Goal: Check status: Check status

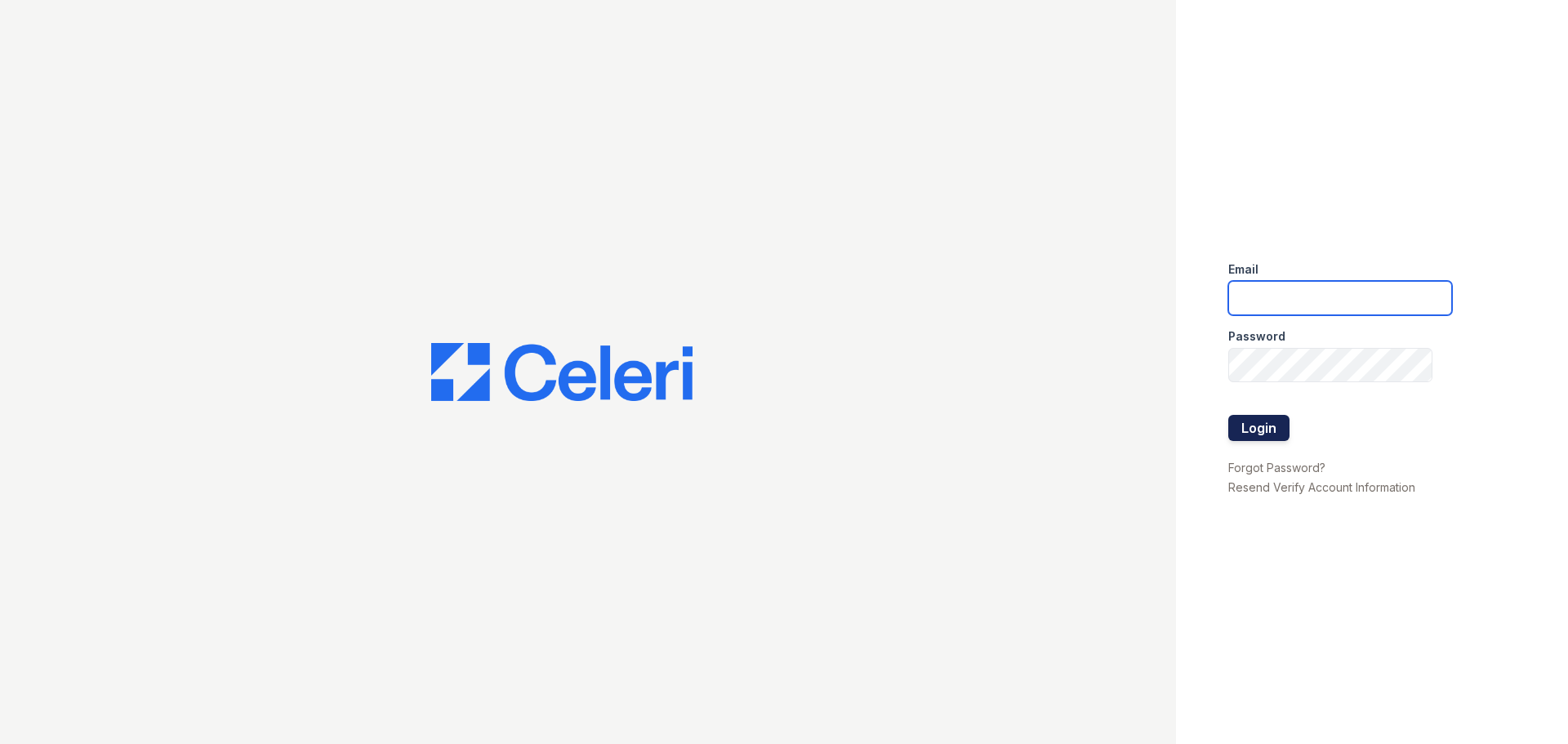
type input "mccallum2@cafmanagement.com"
click at [1270, 433] on button "Login" at bounding box center [1259, 427] width 62 height 26
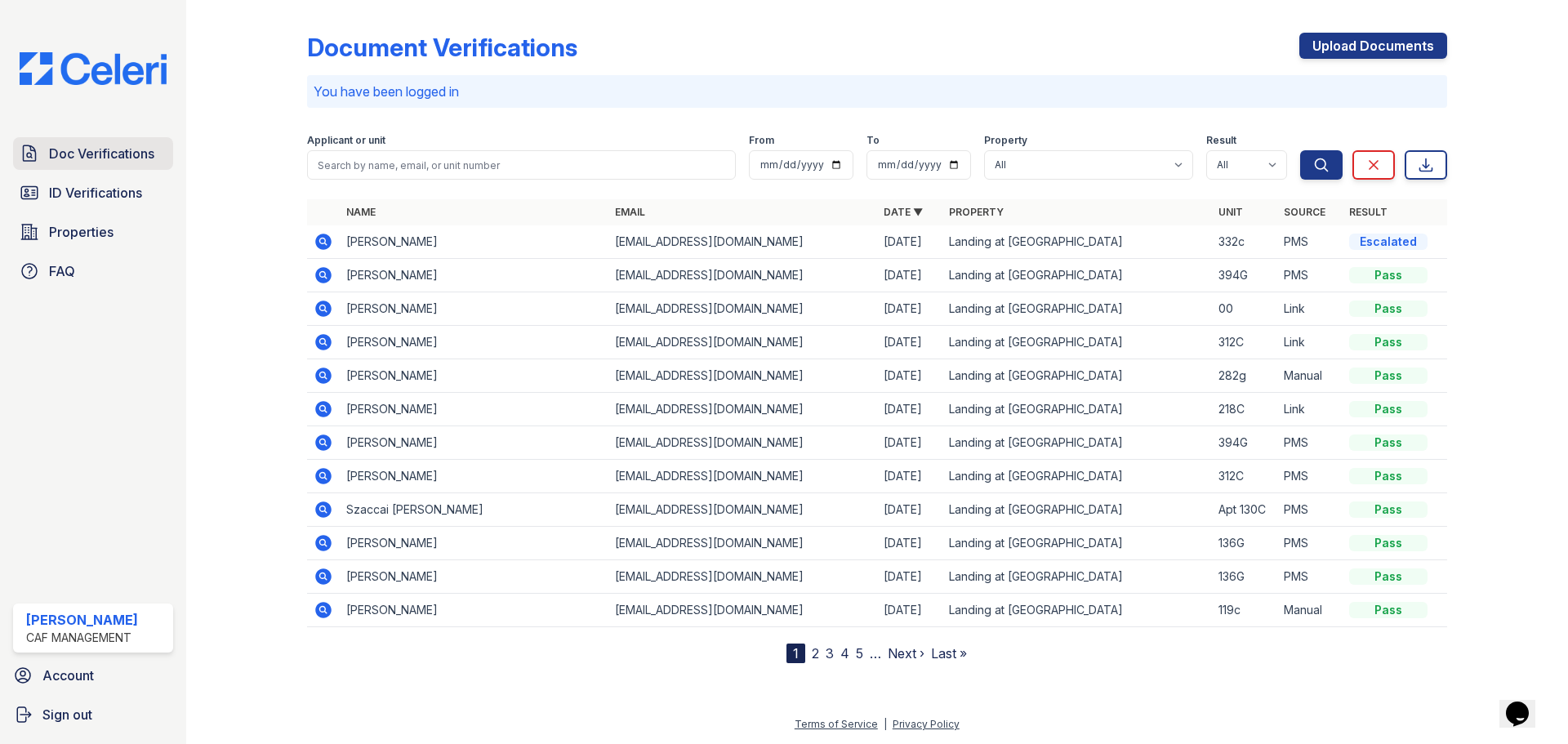
click at [139, 147] on span "Doc Verifications" at bounding box center [101, 154] width 105 height 20
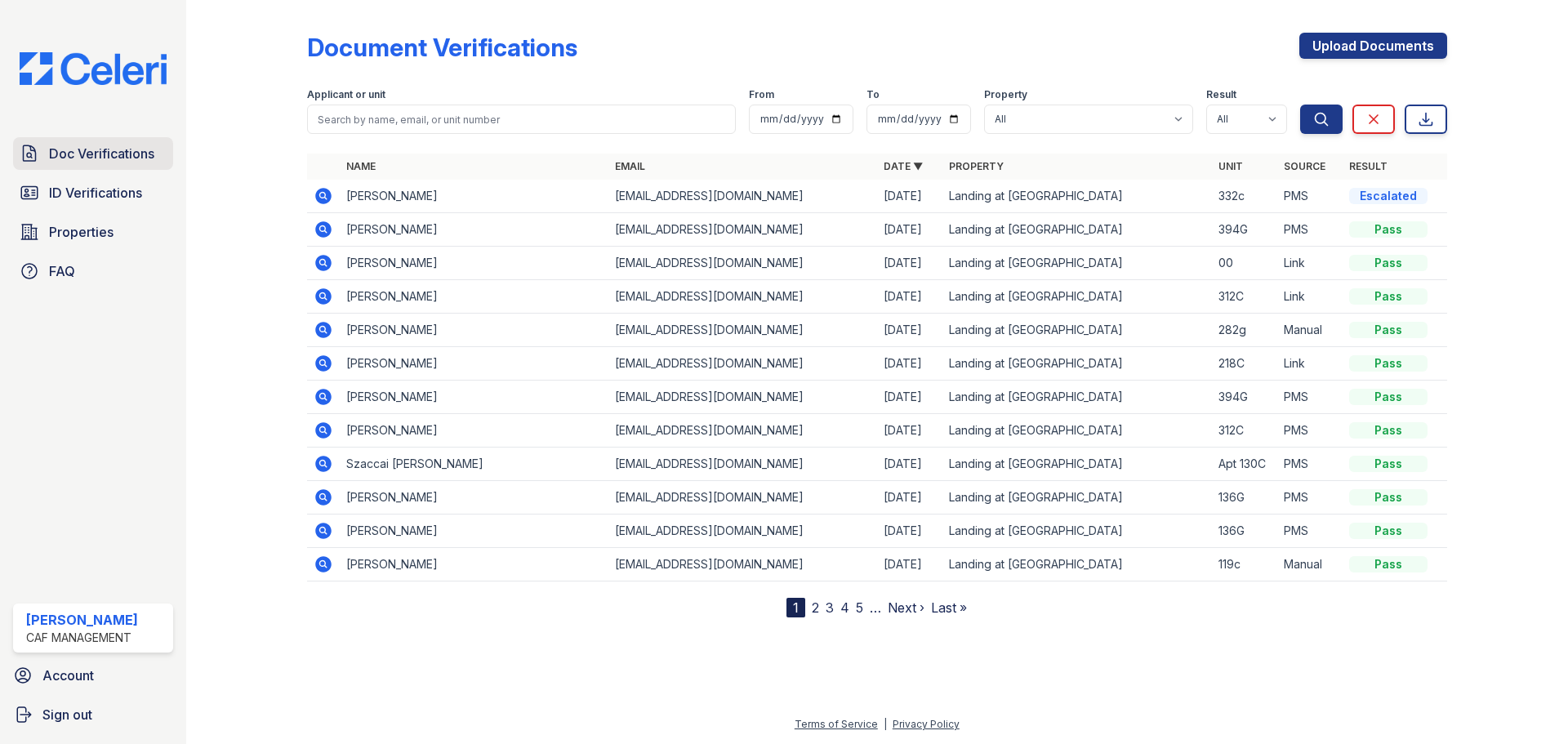
click at [72, 157] on span "Doc Verifications" at bounding box center [101, 154] width 105 height 20
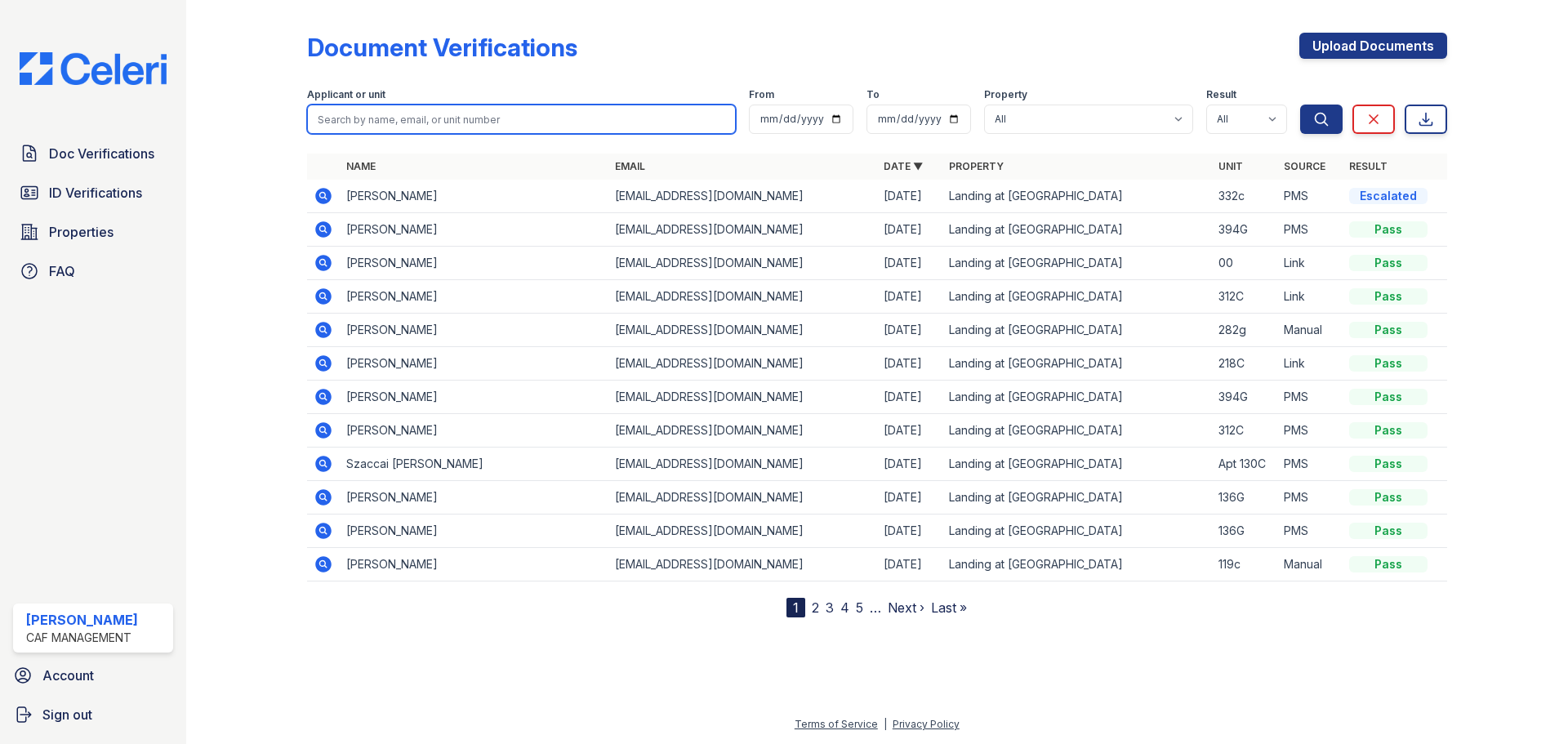
click at [353, 114] on input "search" at bounding box center [521, 119] width 428 height 30
type input "[PERSON_NAME]"
click at [1300, 104] on button "Search" at bounding box center [1321, 119] width 43 height 30
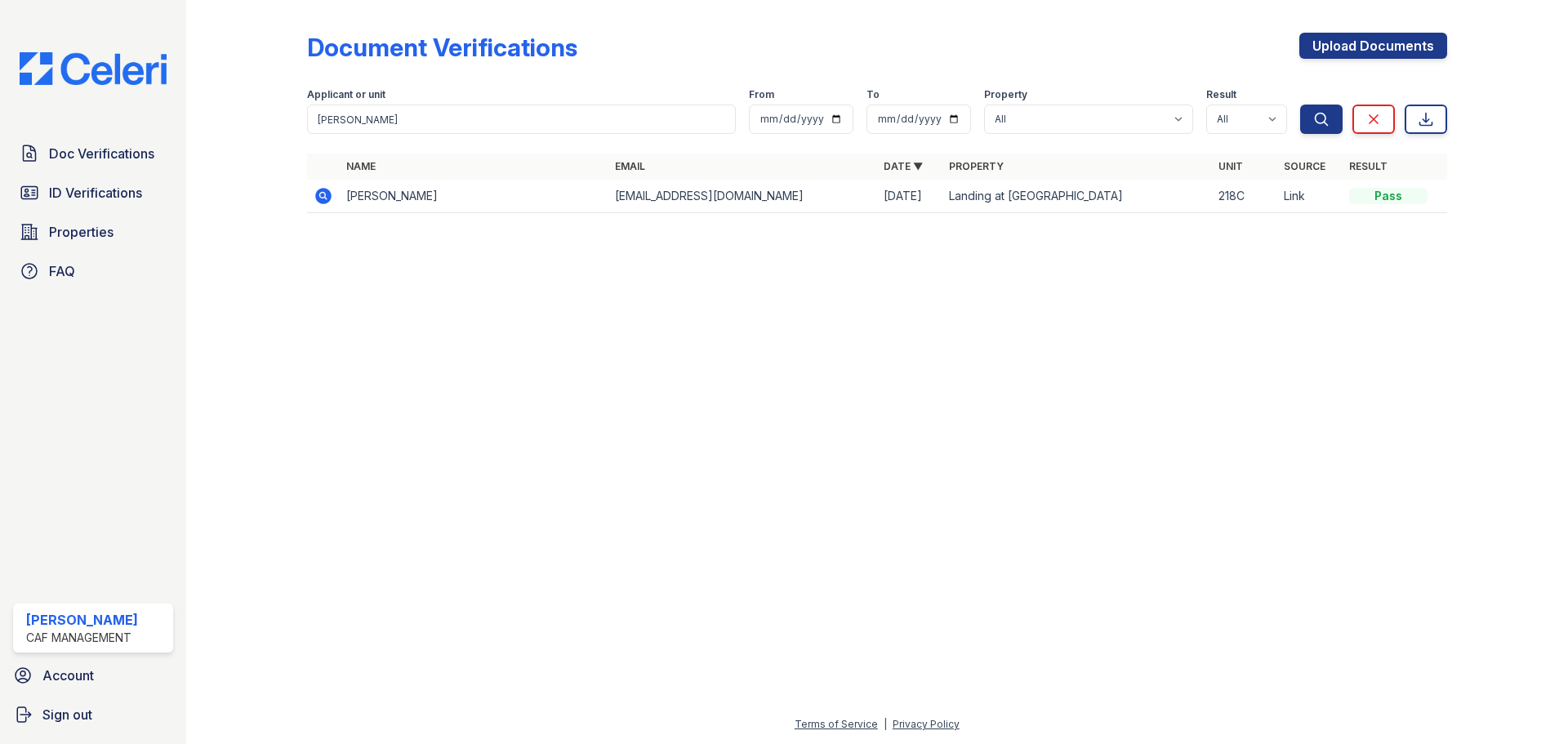
click at [321, 204] on icon at bounding box center [324, 196] width 20 height 20
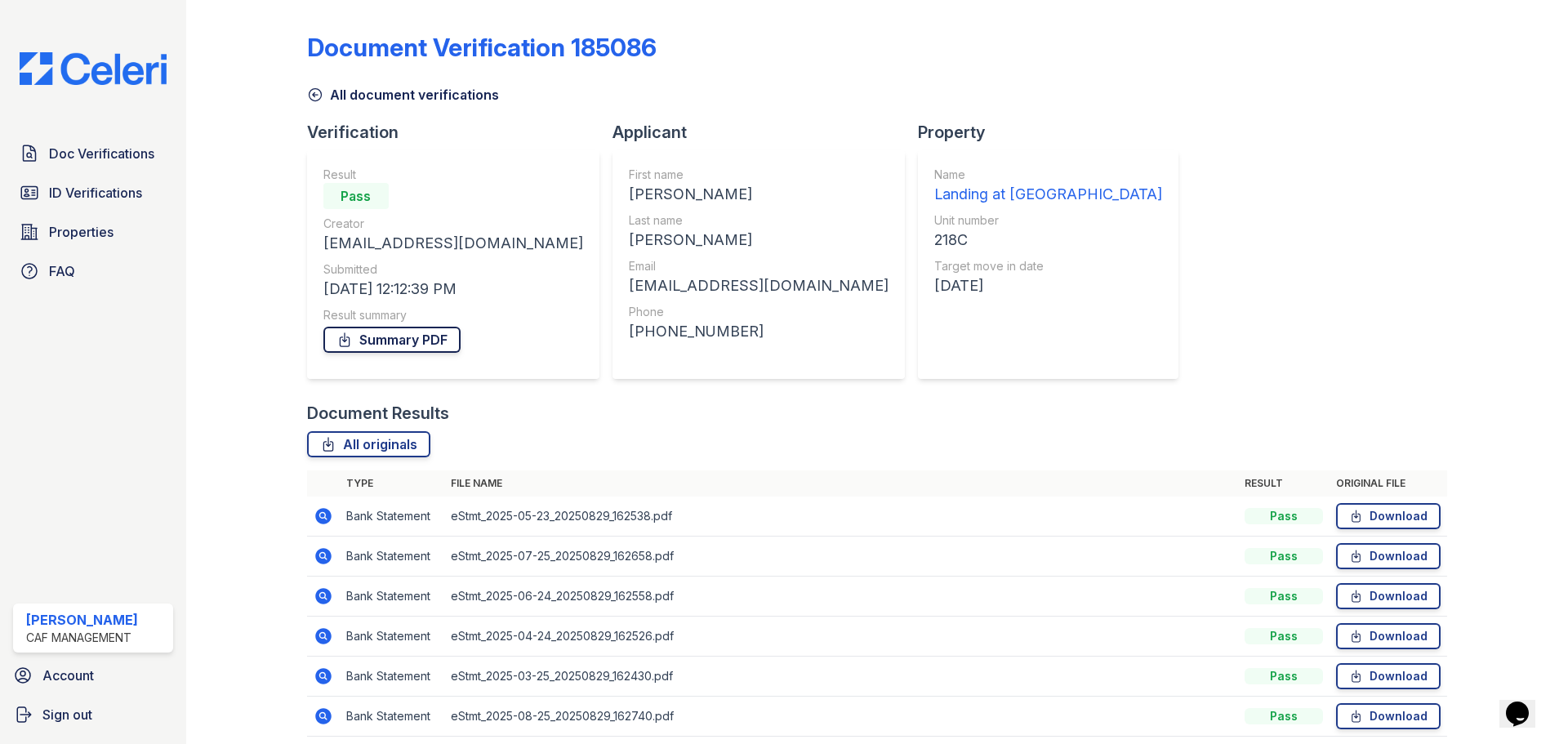
click at [418, 342] on link "Summary PDF" at bounding box center [392, 340] width 137 height 26
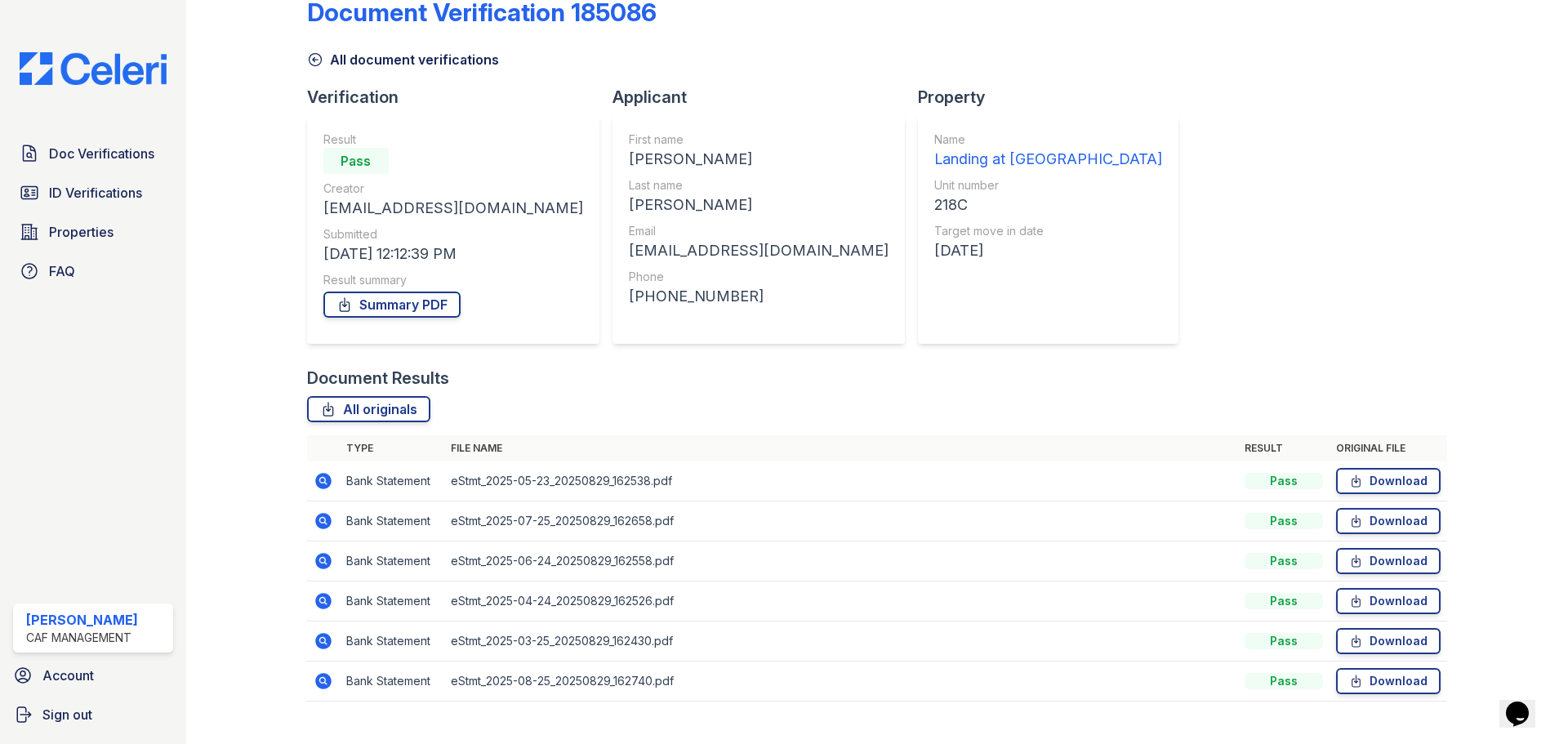
scroll to position [65, 0]
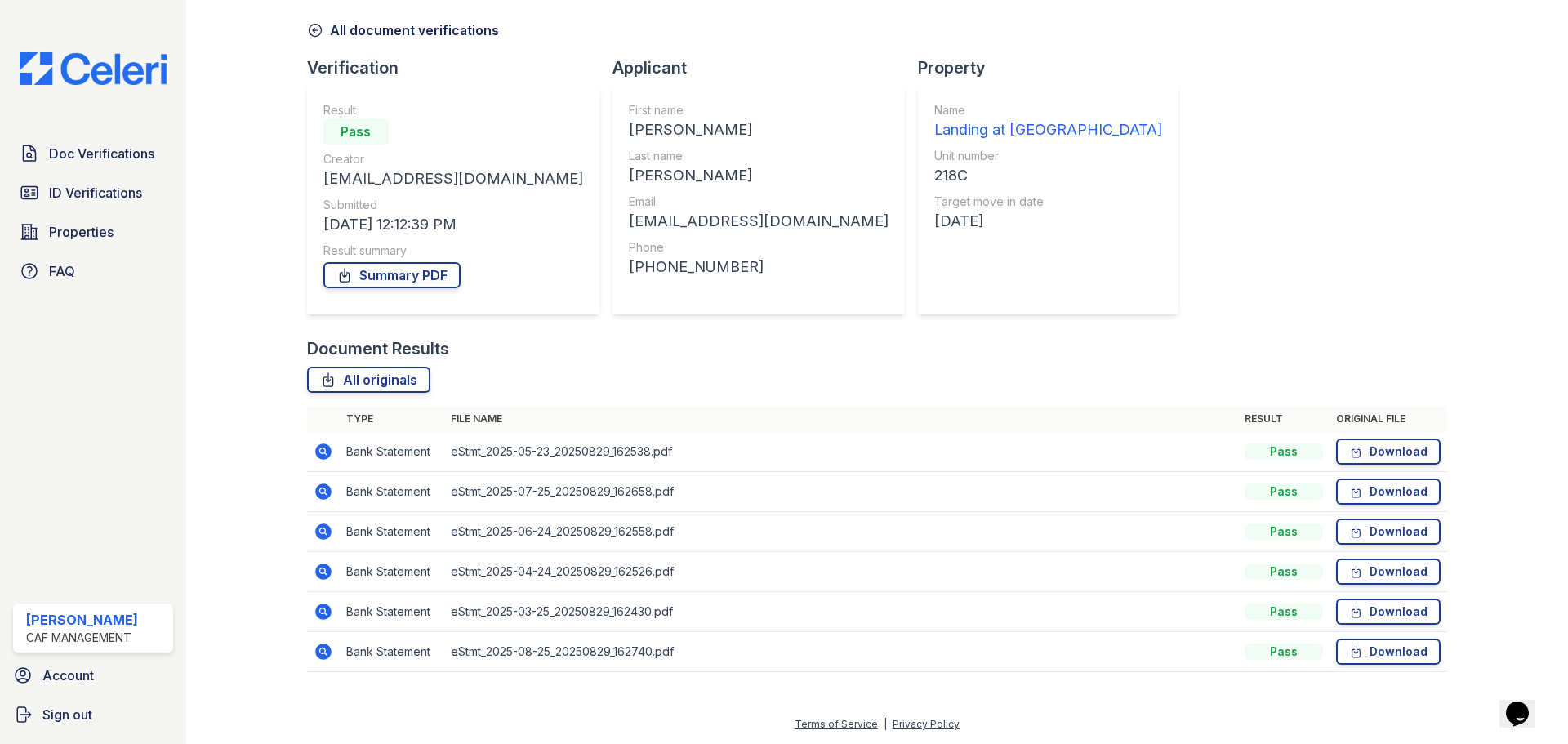
click at [314, 654] on icon at bounding box center [324, 652] width 20 height 20
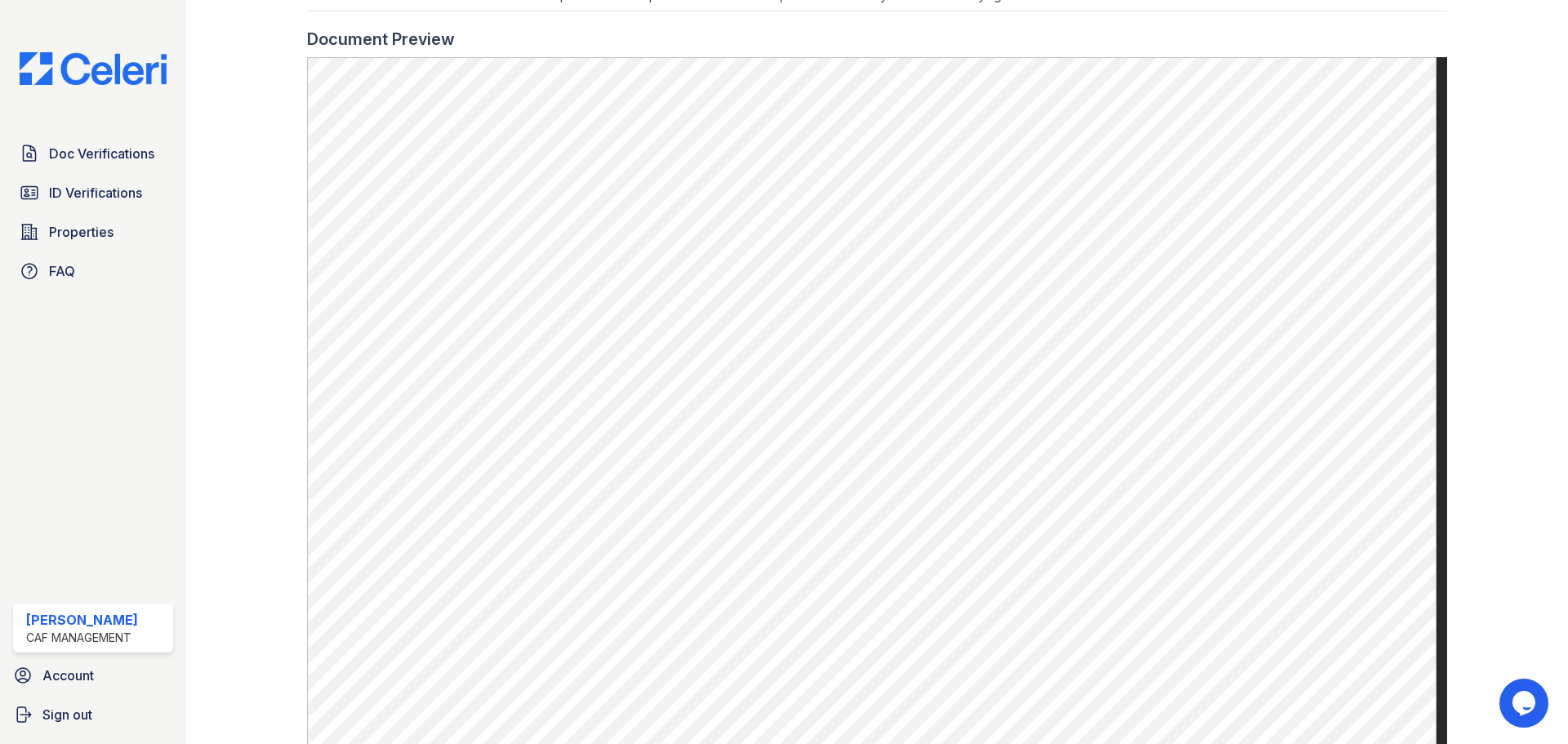
scroll to position [735, 0]
